Goal: Use online tool/utility: Utilize a website feature to perform a specific function

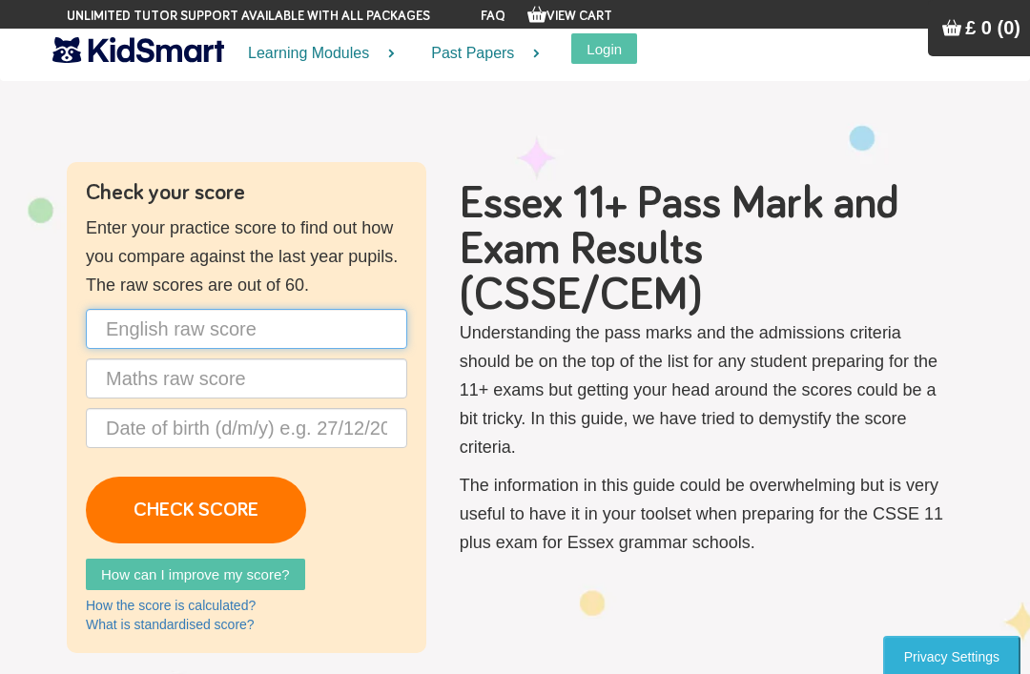
click at [255, 317] on input "text" at bounding box center [247, 329] width 322 height 40
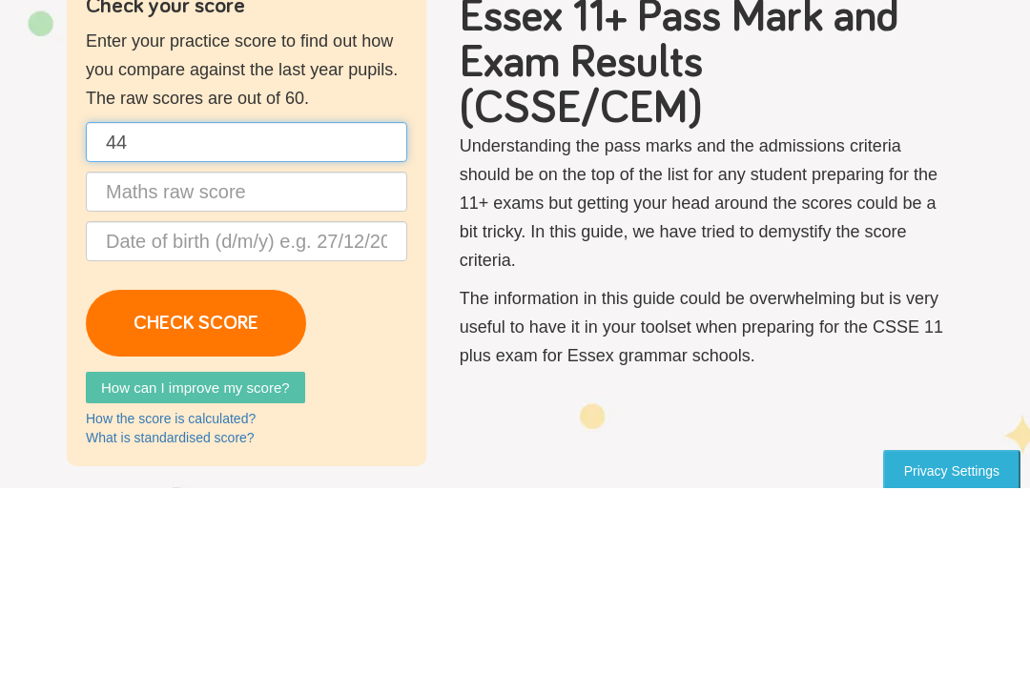
type input "44"
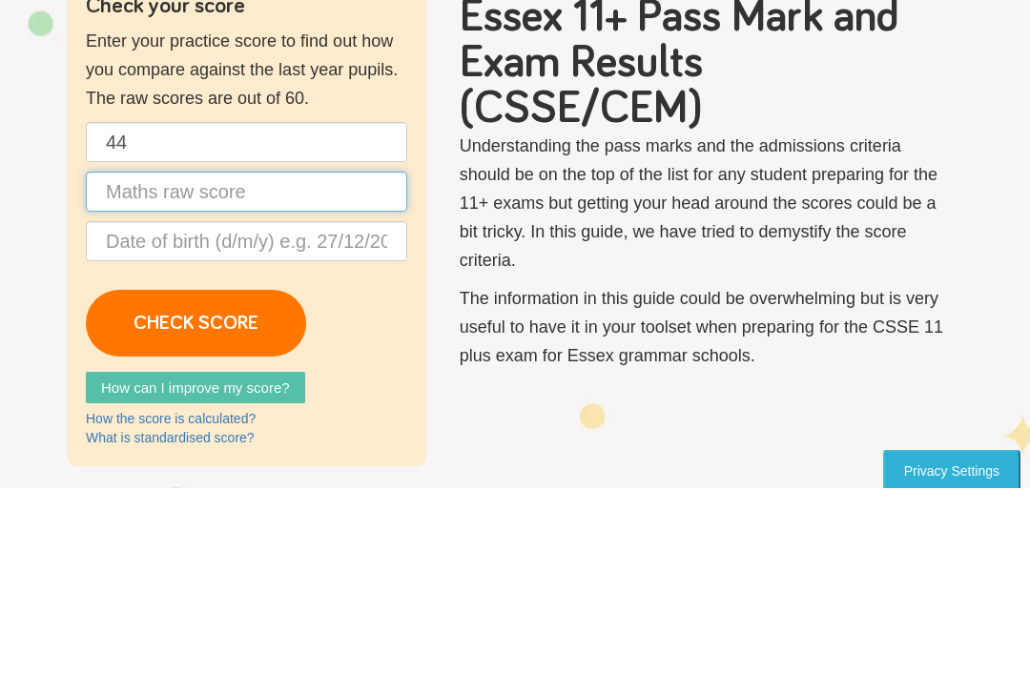
click at [246, 359] on input "text" at bounding box center [247, 379] width 322 height 40
type input "19"
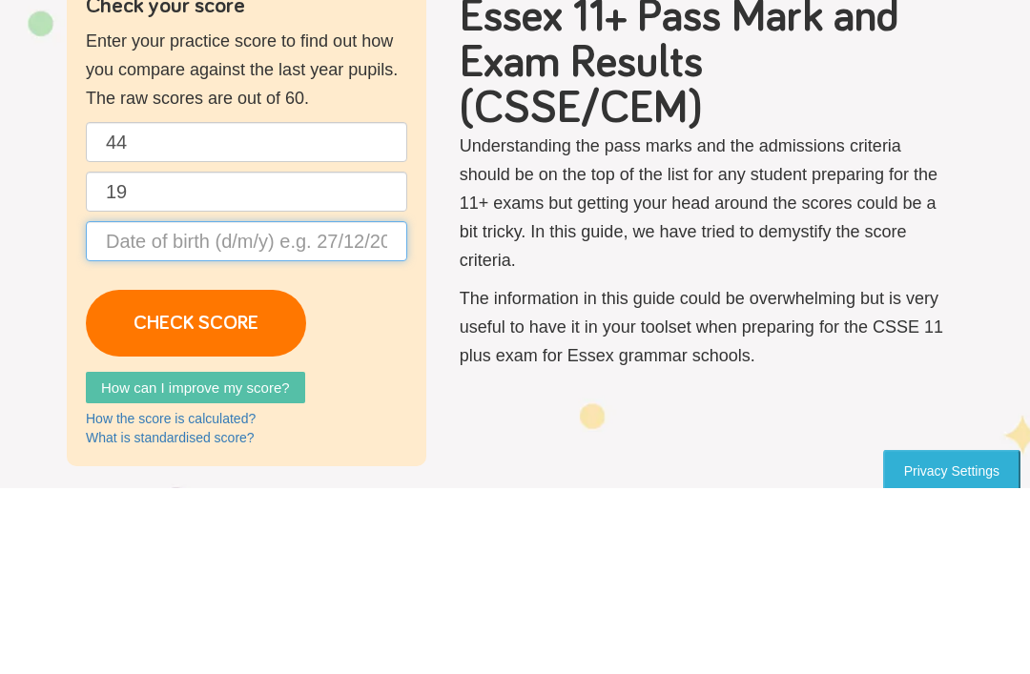
click at [325, 408] on input "text" at bounding box center [247, 428] width 322 height 40
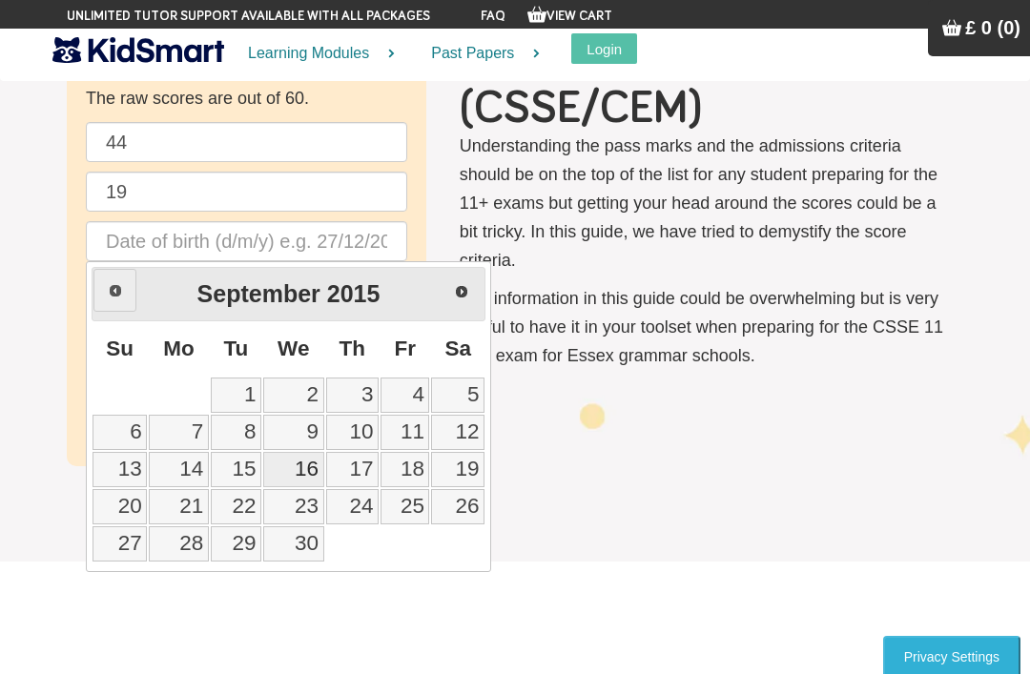
click at [123, 296] on link "Prev" at bounding box center [114, 290] width 43 height 43
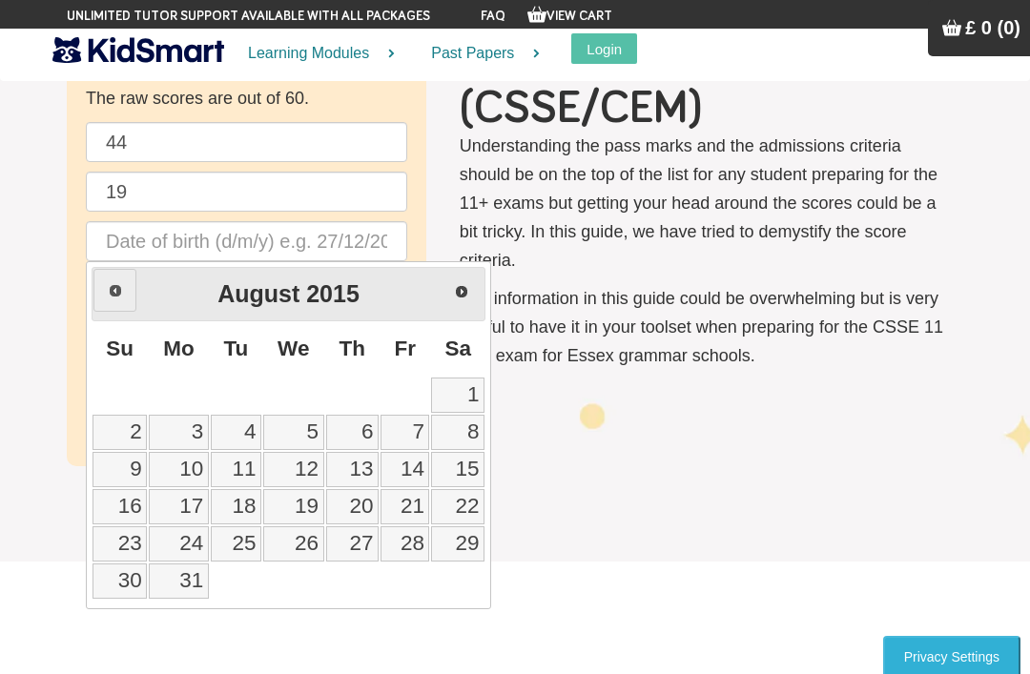
click at [118, 291] on span "Prev" at bounding box center [115, 290] width 15 height 15
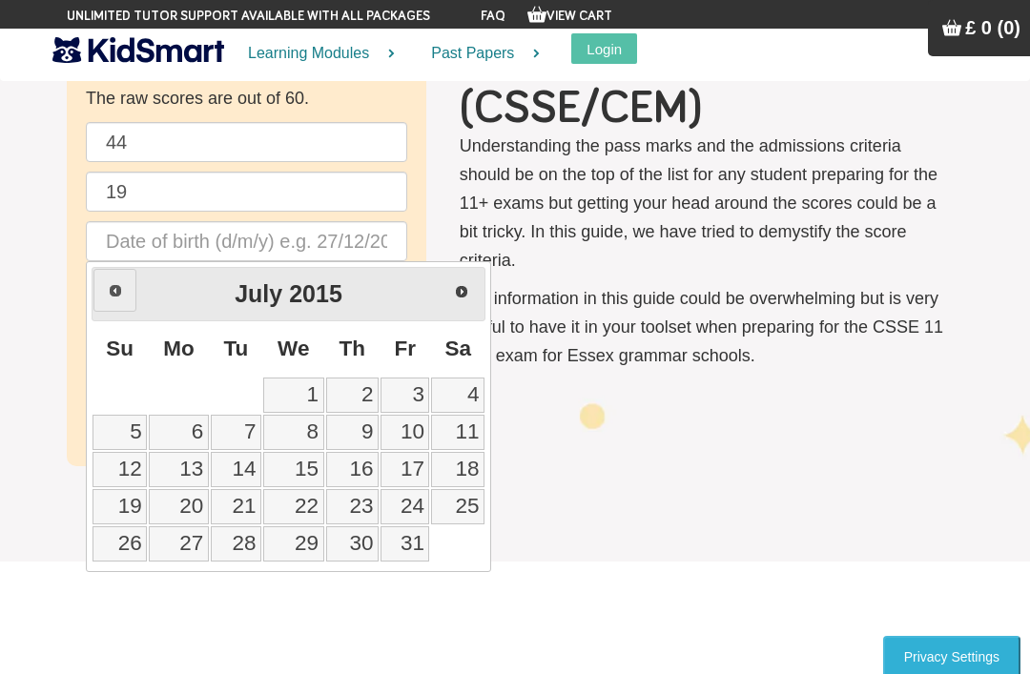
click at [112, 287] on span "Prev" at bounding box center [115, 290] width 15 height 15
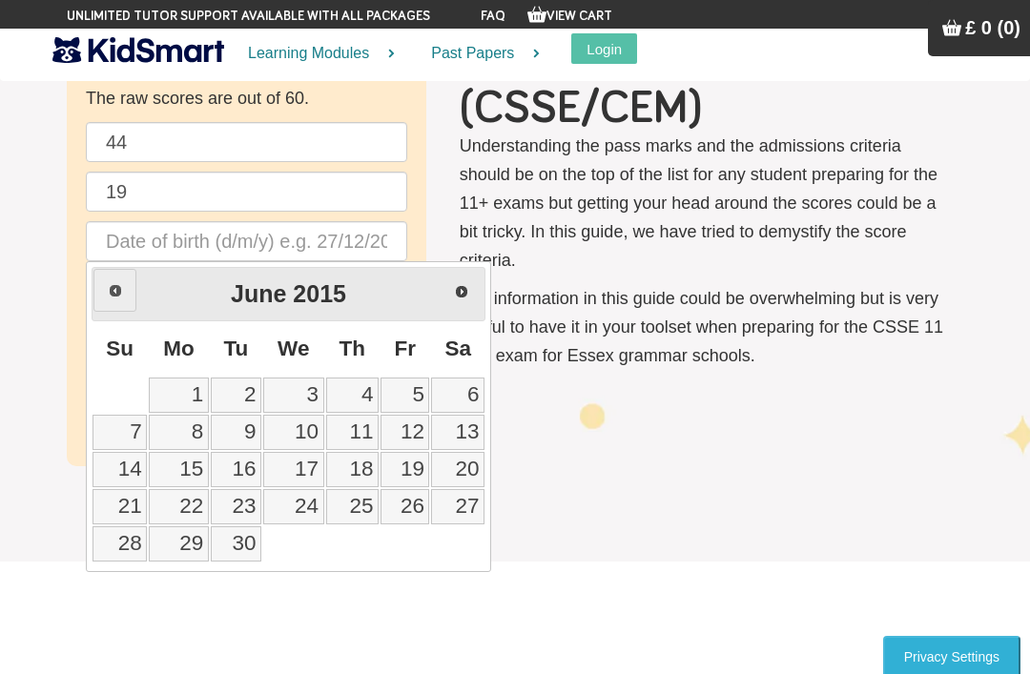
click at [116, 291] on span "Prev" at bounding box center [115, 290] width 15 height 15
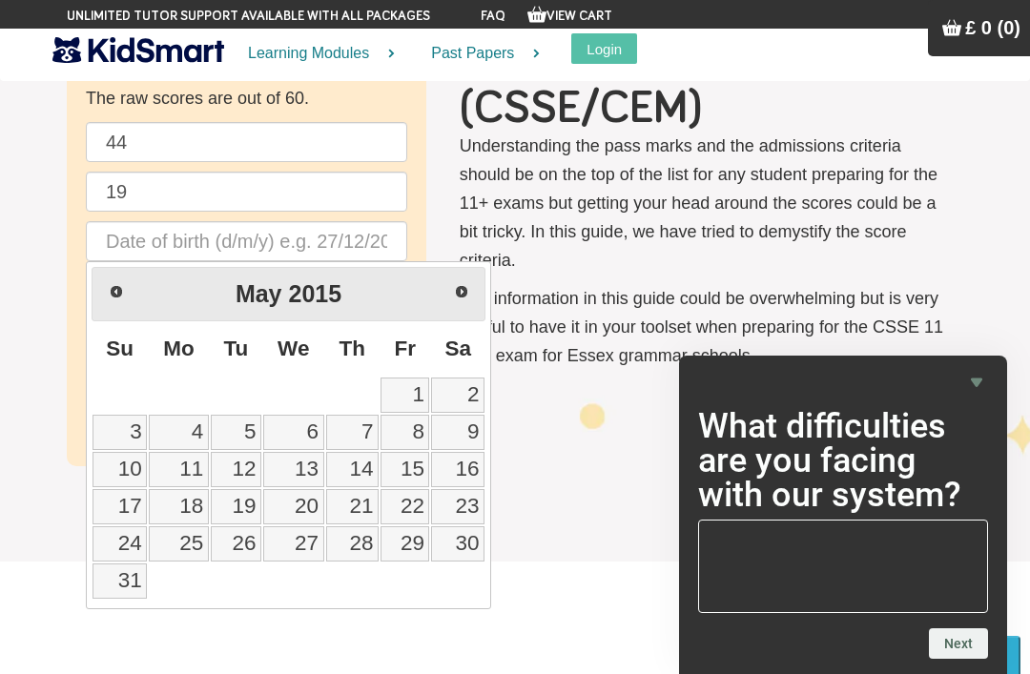
click at [115, 293] on span "Prev" at bounding box center [116, 291] width 15 height 15
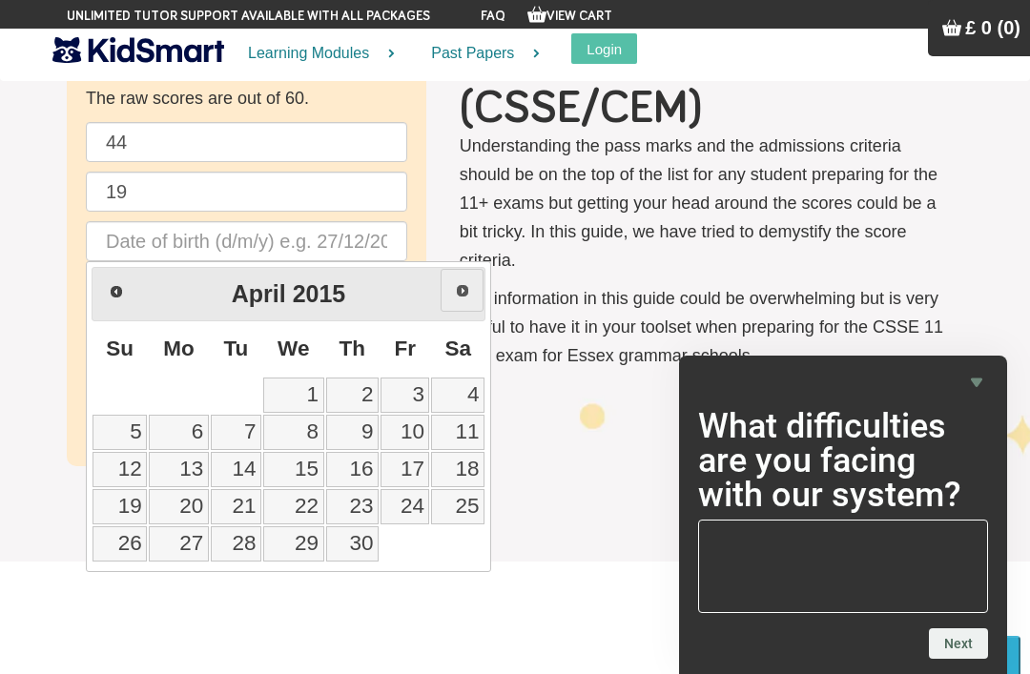
click at [464, 296] on span "Next" at bounding box center [462, 290] width 15 height 15
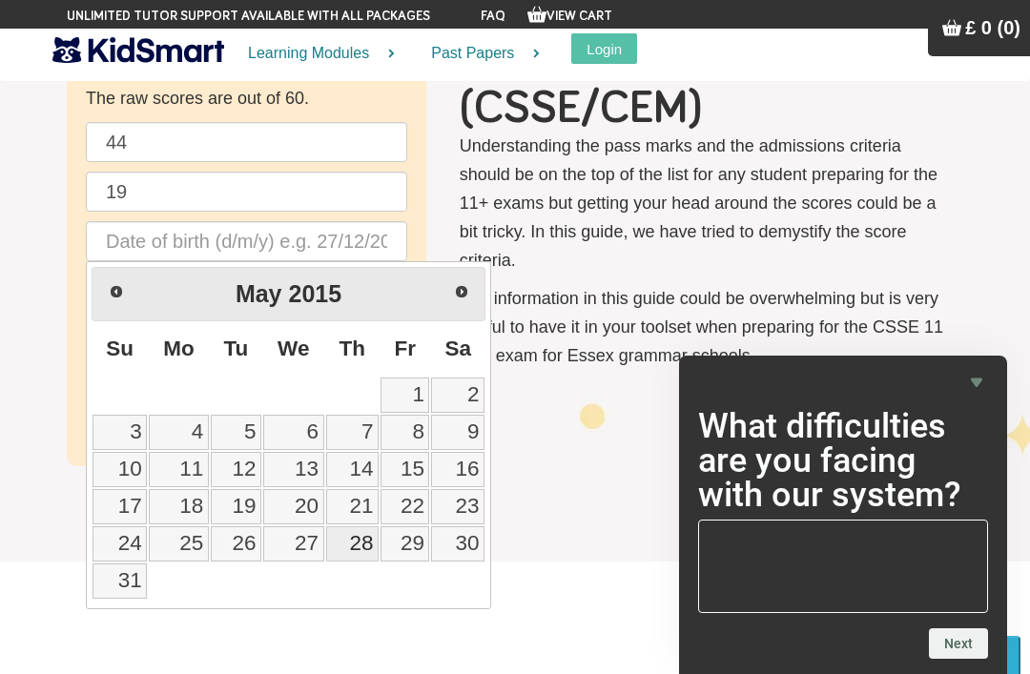
click at [373, 552] on link "28" at bounding box center [352, 544] width 52 height 35
type input "[DATE]"
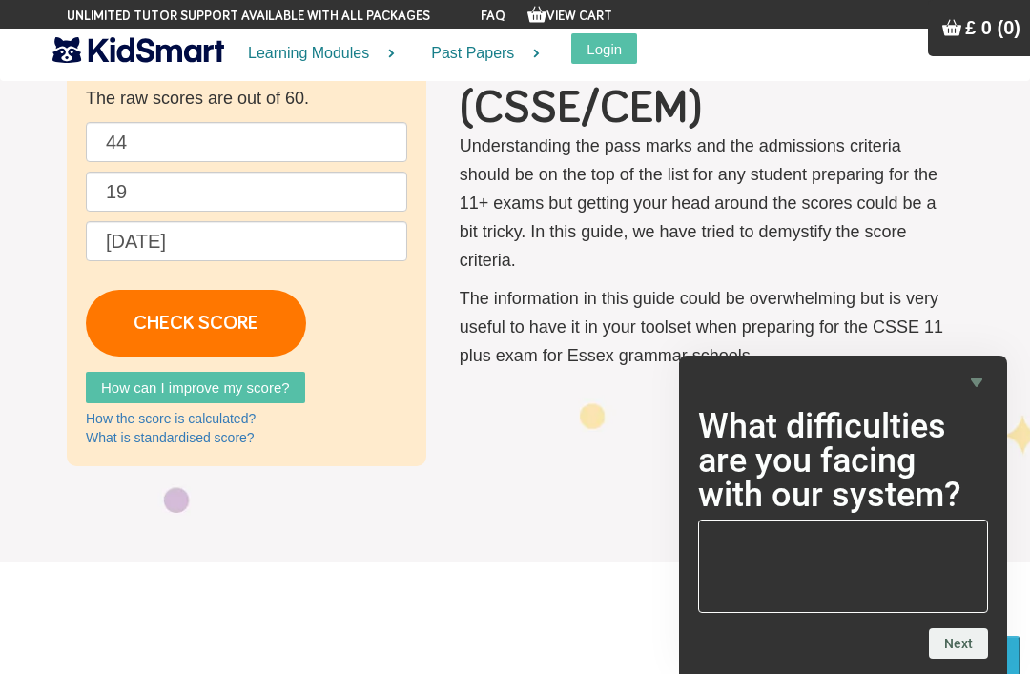
click at [178, 337] on link "CHECK SCORE" at bounding box center [196, 323] width 220 height 67
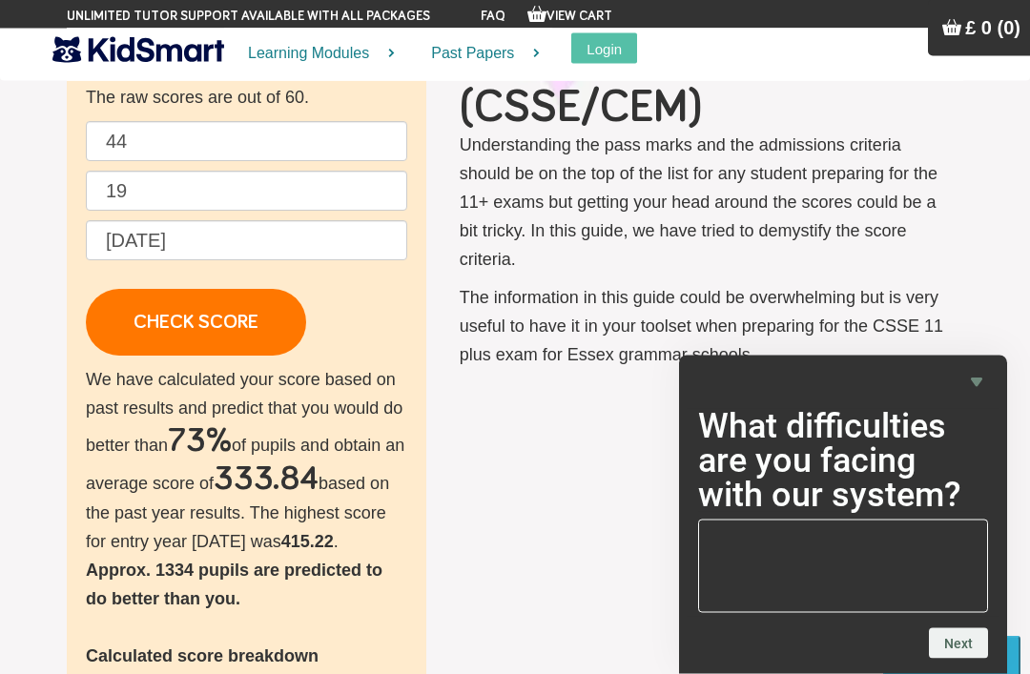
scroll to position [157, 0]
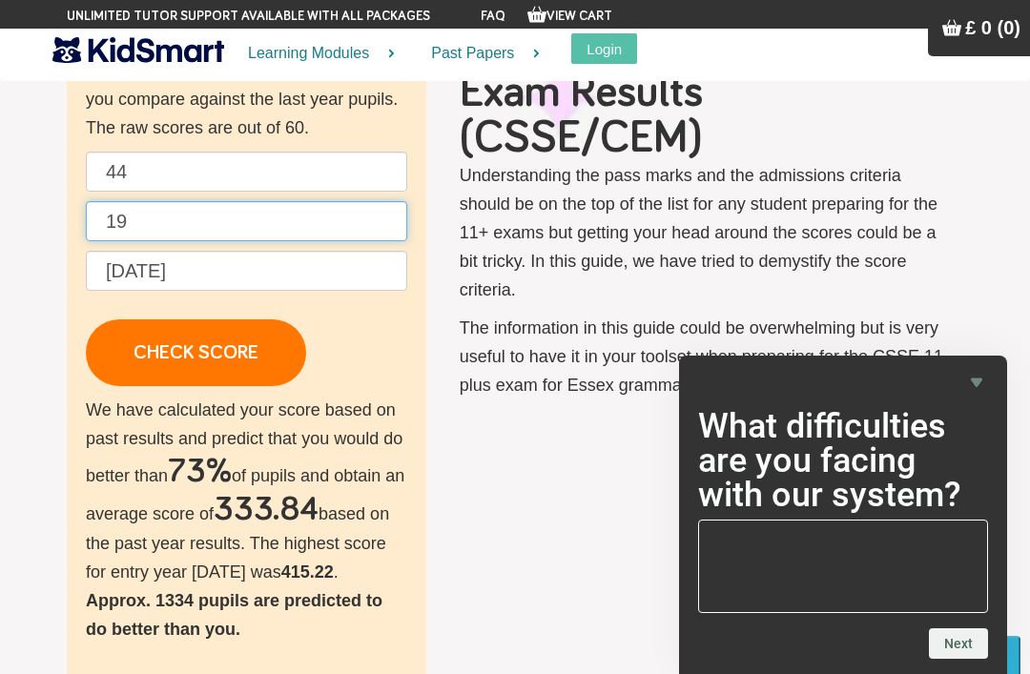
click at [168, 213] on input "19" at bounding box center [247, 221] width 322 height 40
type input "1"
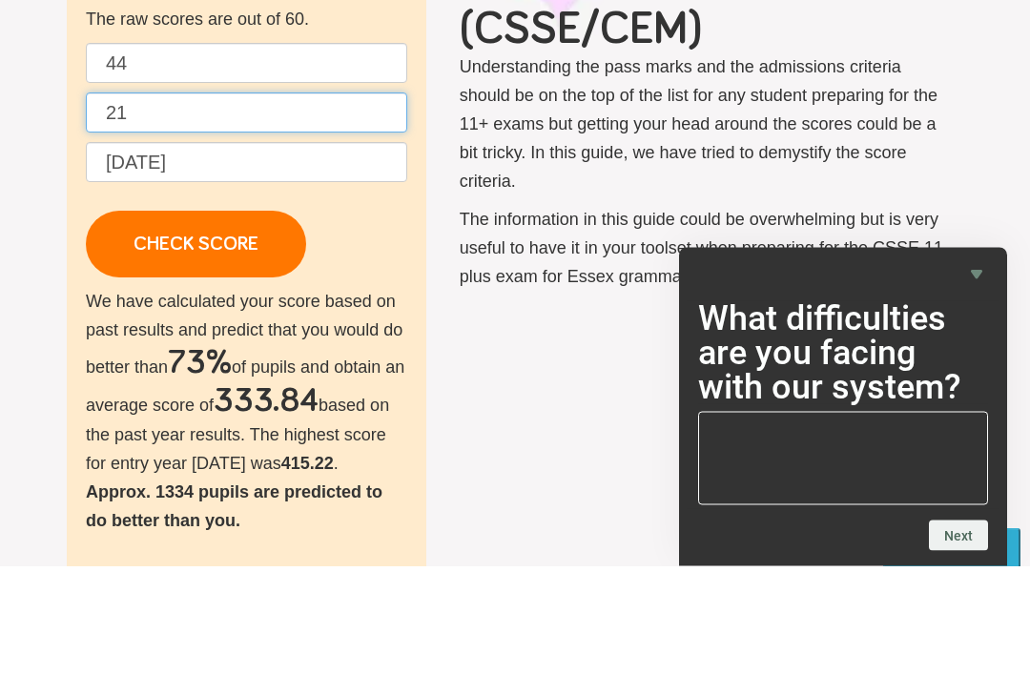
type input "21"
click at [215, 320] on link "CHECK SCORE" at bounding box center [196, 353] width 220 height 67
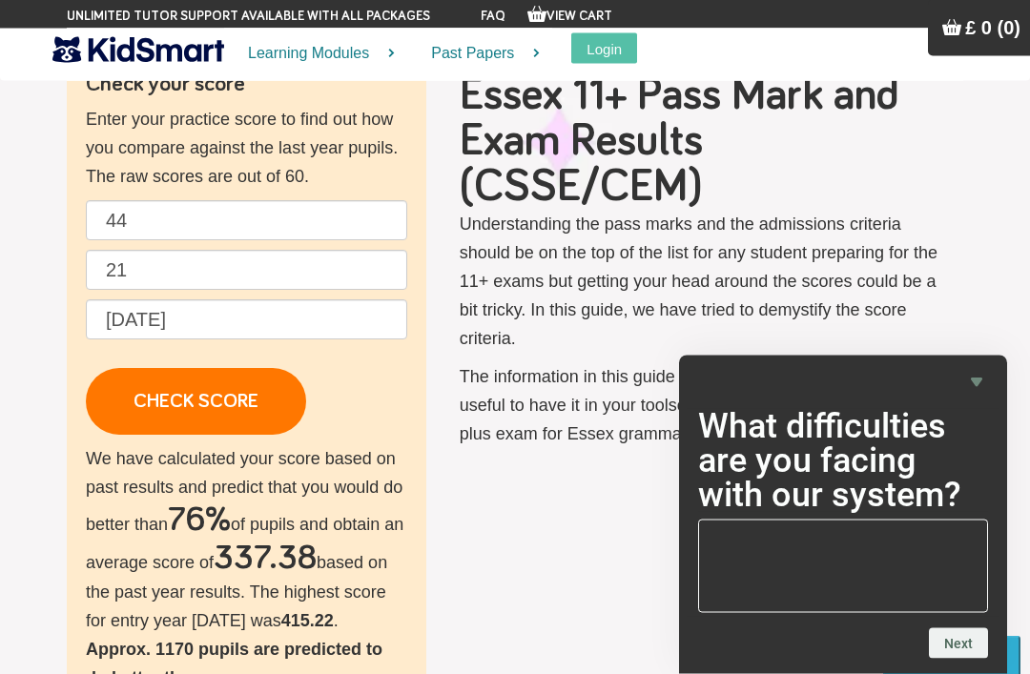
scroll to position [111, 0]
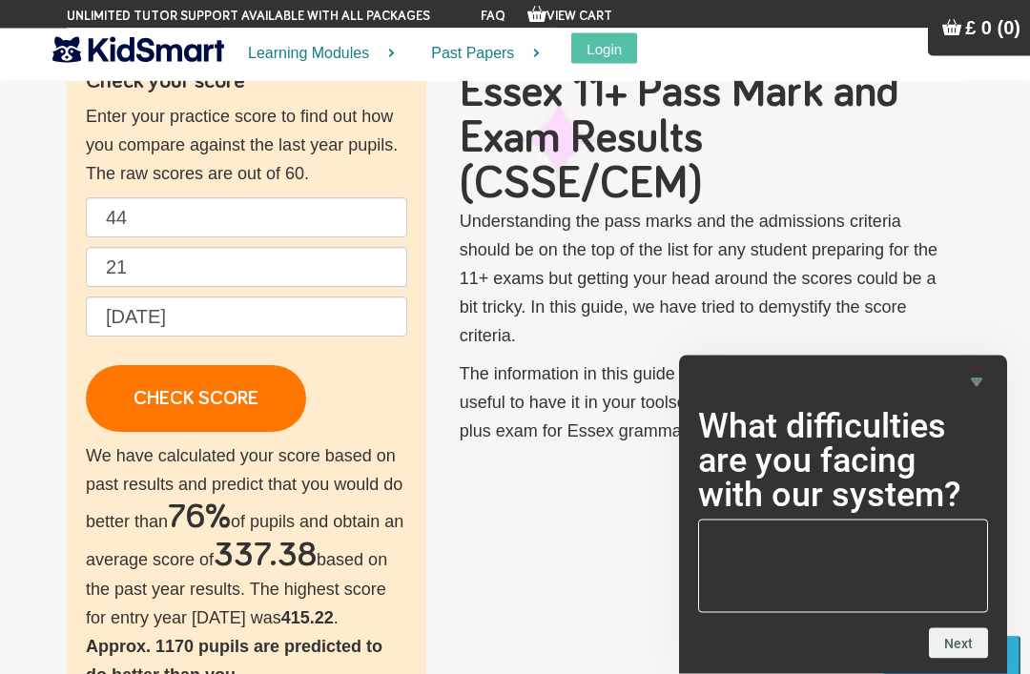
click at [10, 114] on section "Check your score Enter your practice score to find out how you compare against …" at bounding box center [515, 645] width 1030 height 1379
